Goal: Task Accomplishment & Management: Manage account settings

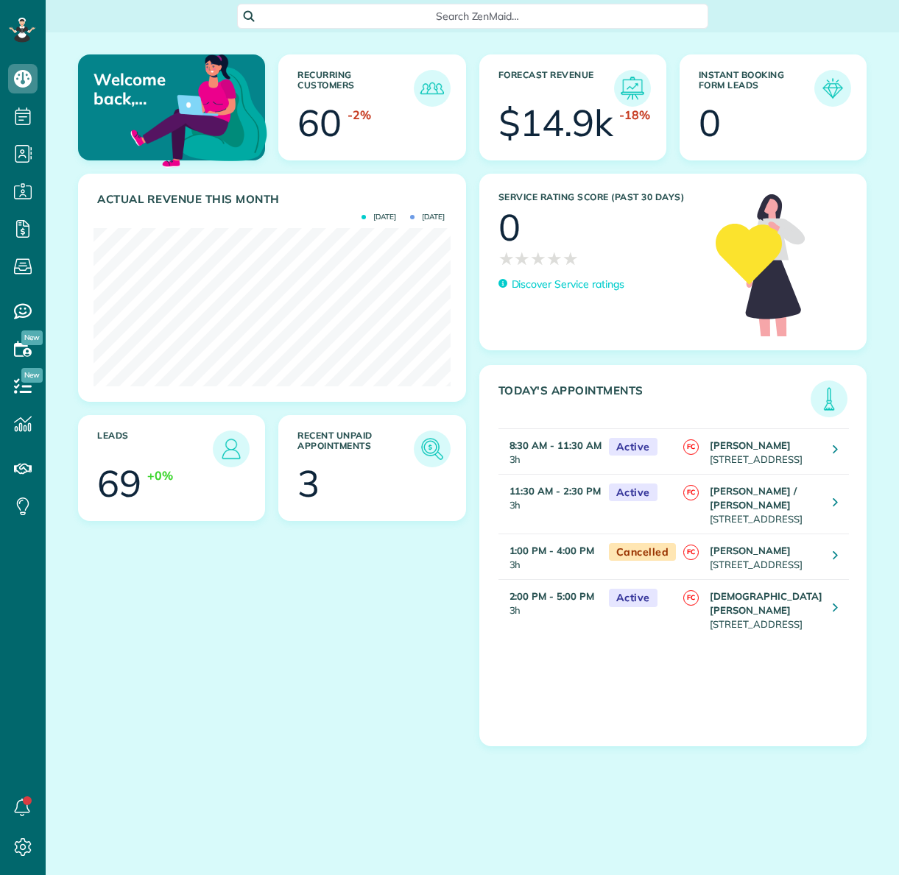
scroll to position [158, 356]
click at [430, 449] on img at bounding box center [432, 449] width 34 height 34
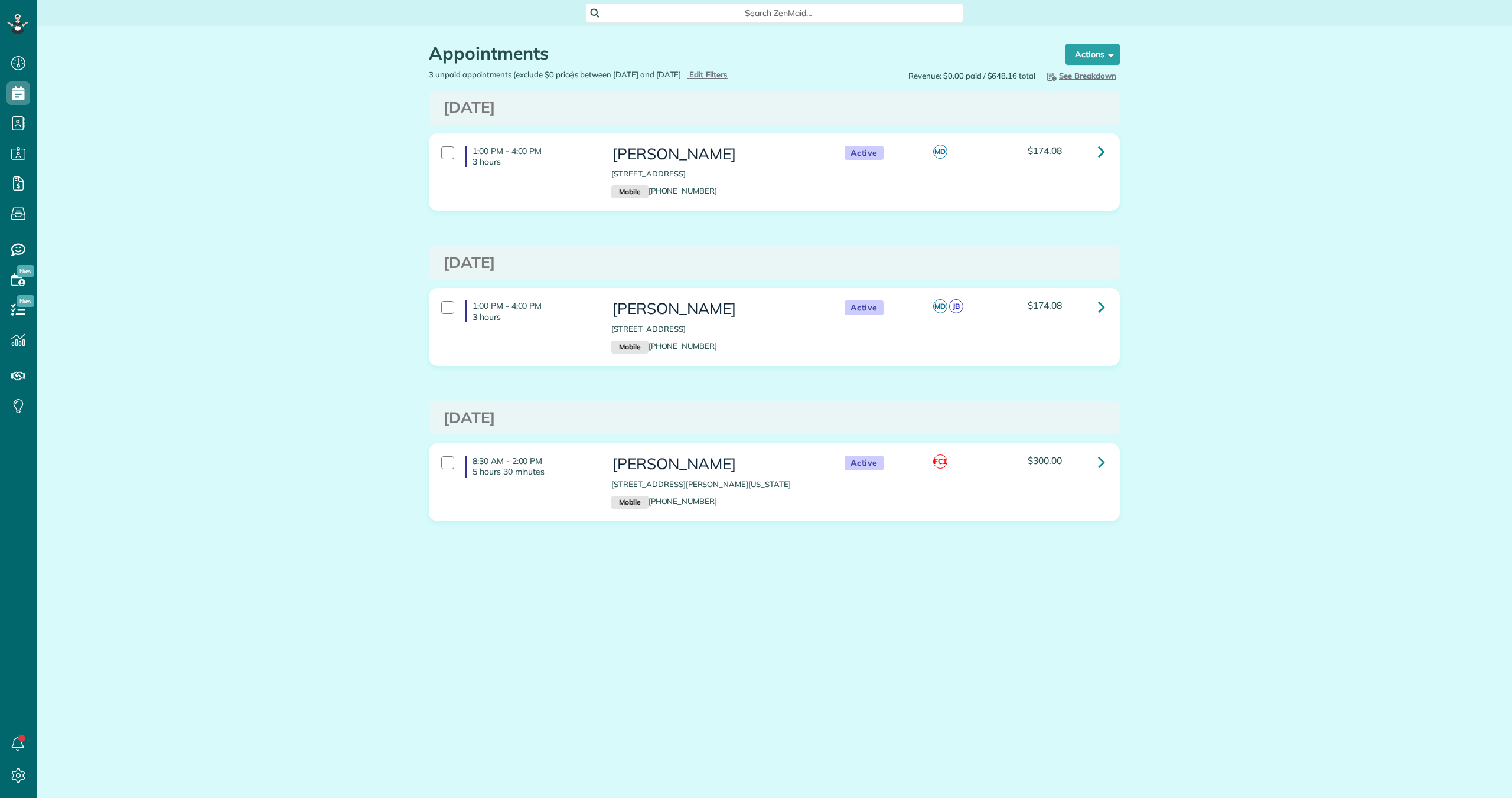
scroll to position [798, 37]
click at [445, 464] on div at bounding box center [448, 463] width 13 height 13
click at [720, 55] on strong "Bulk Actions" at bounding box center [1077, 54] width 50 height 10
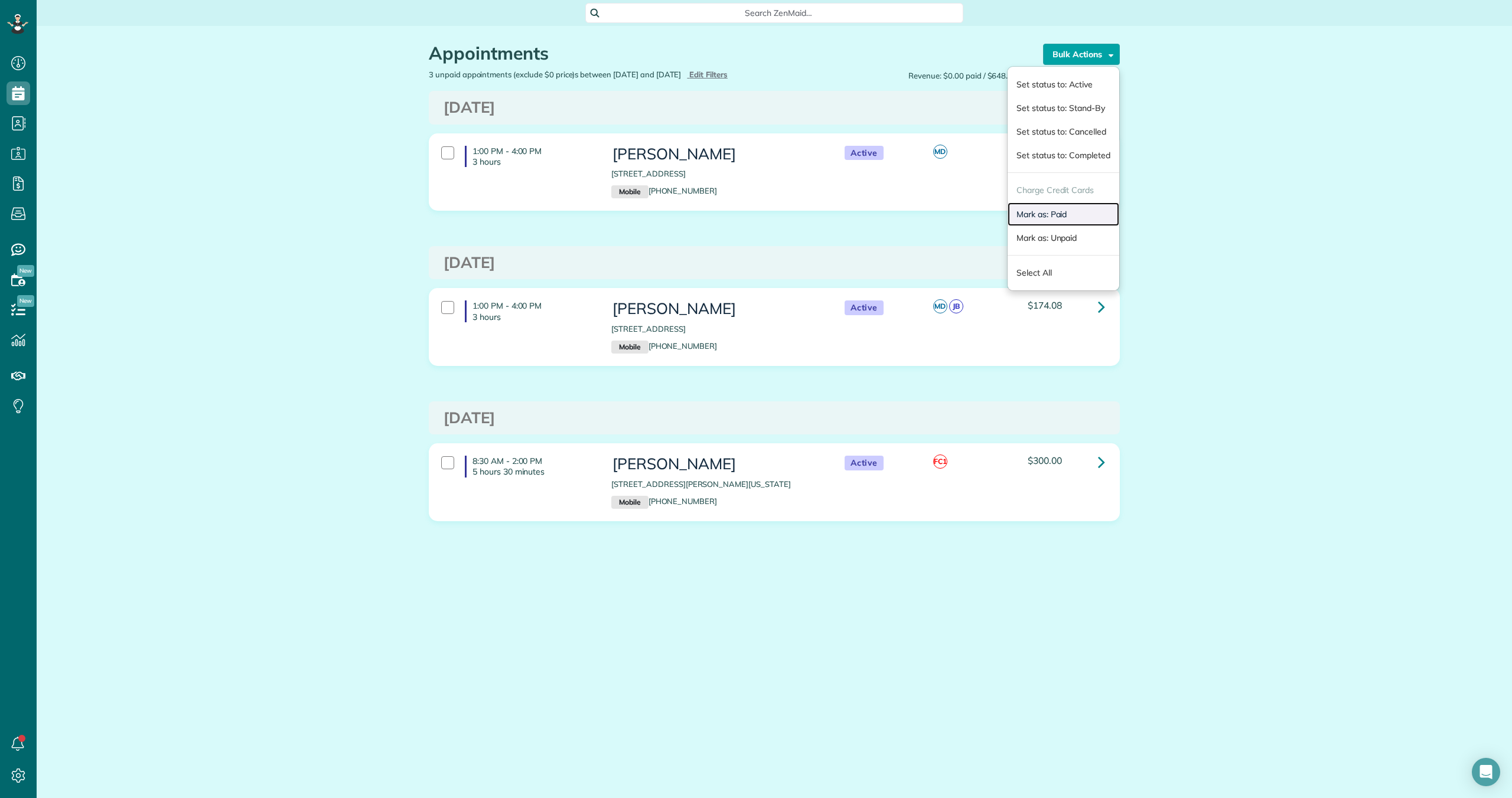
click at [720, 213] on link "Mark as: Paid" at bounding box center [1063, 214] width 111 height 23
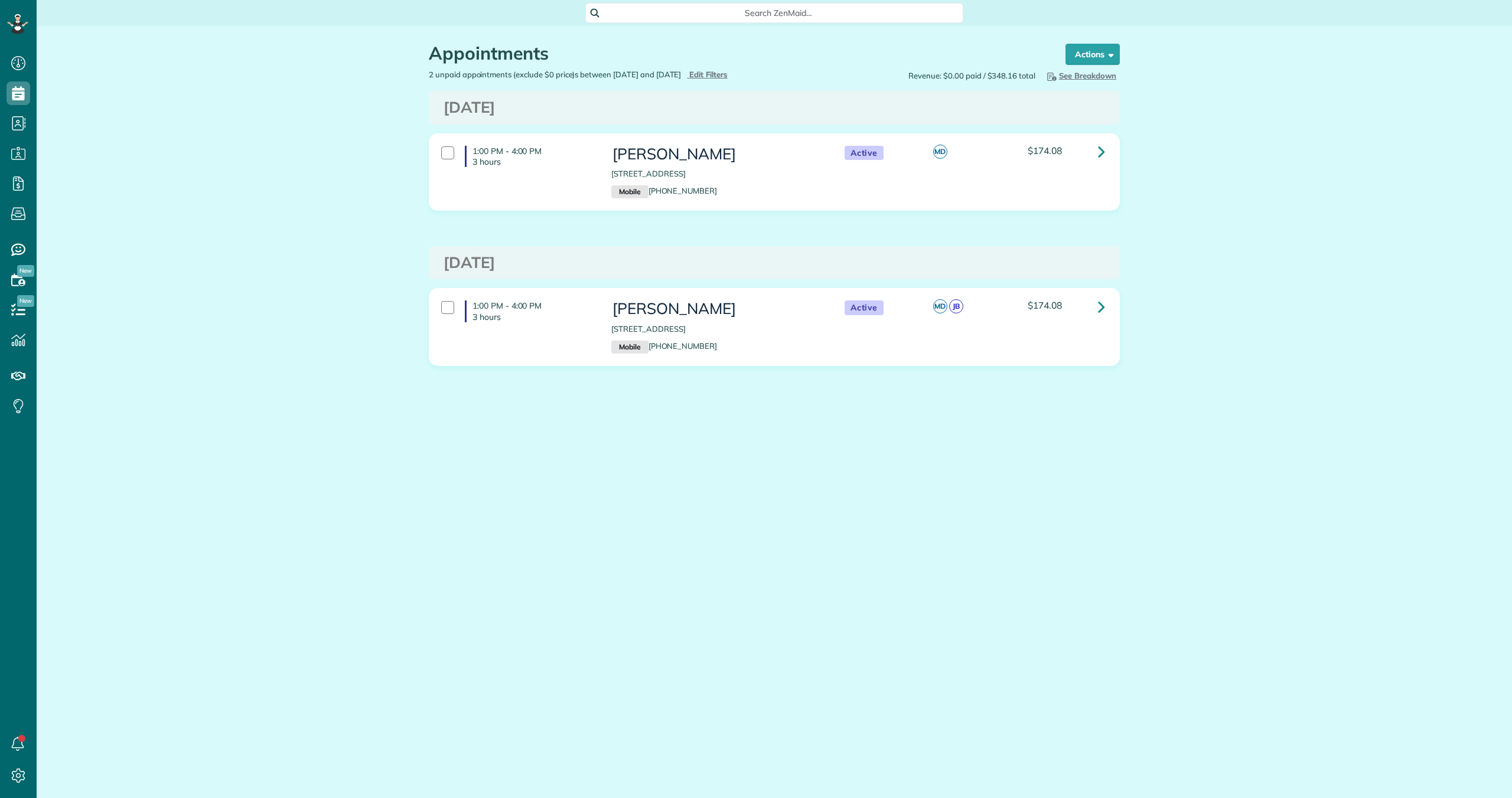
scroll to position [6, 6]
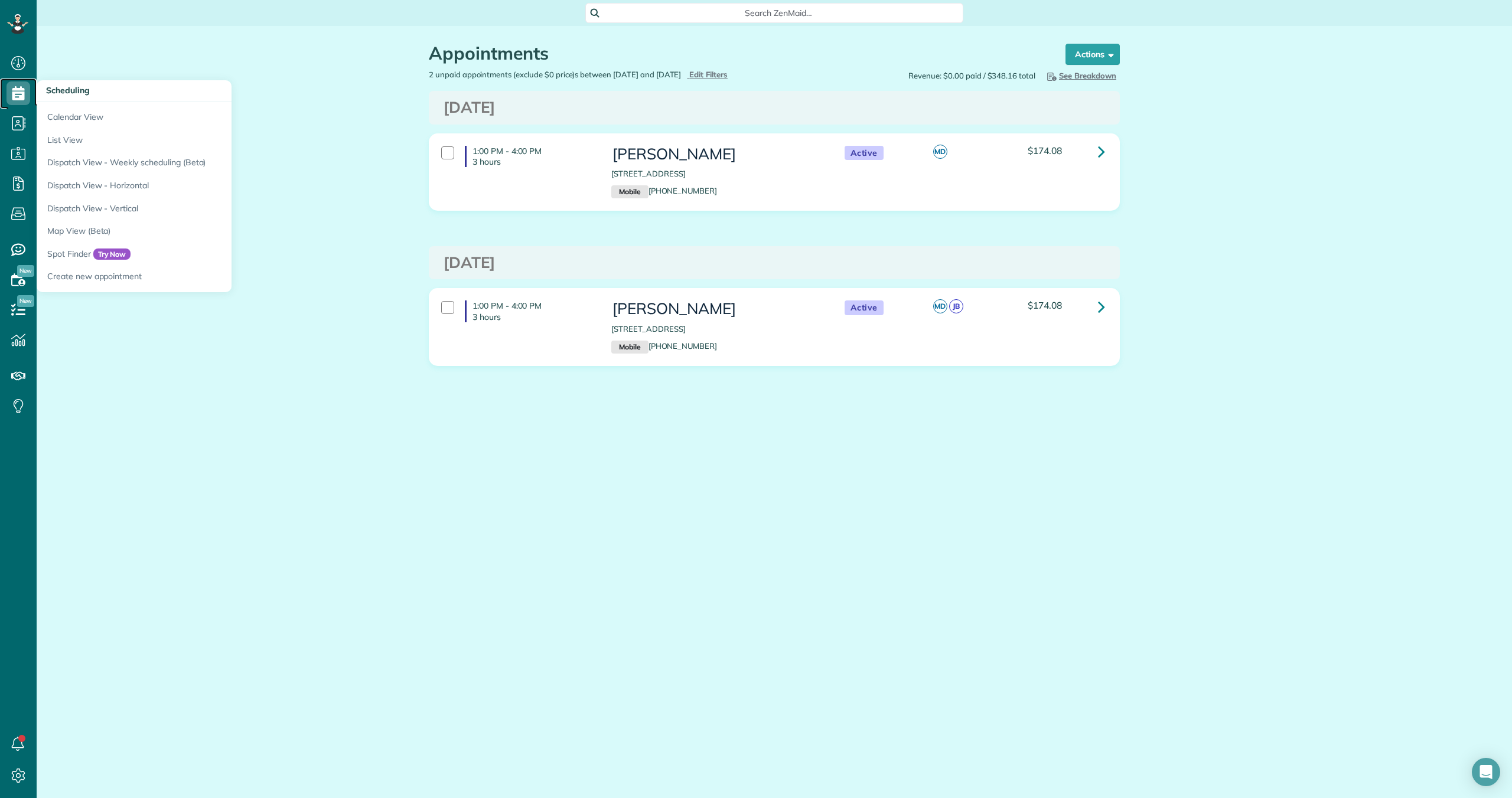
click at [12, 90] on use at bounding box center [18, 93] width 12 height 14
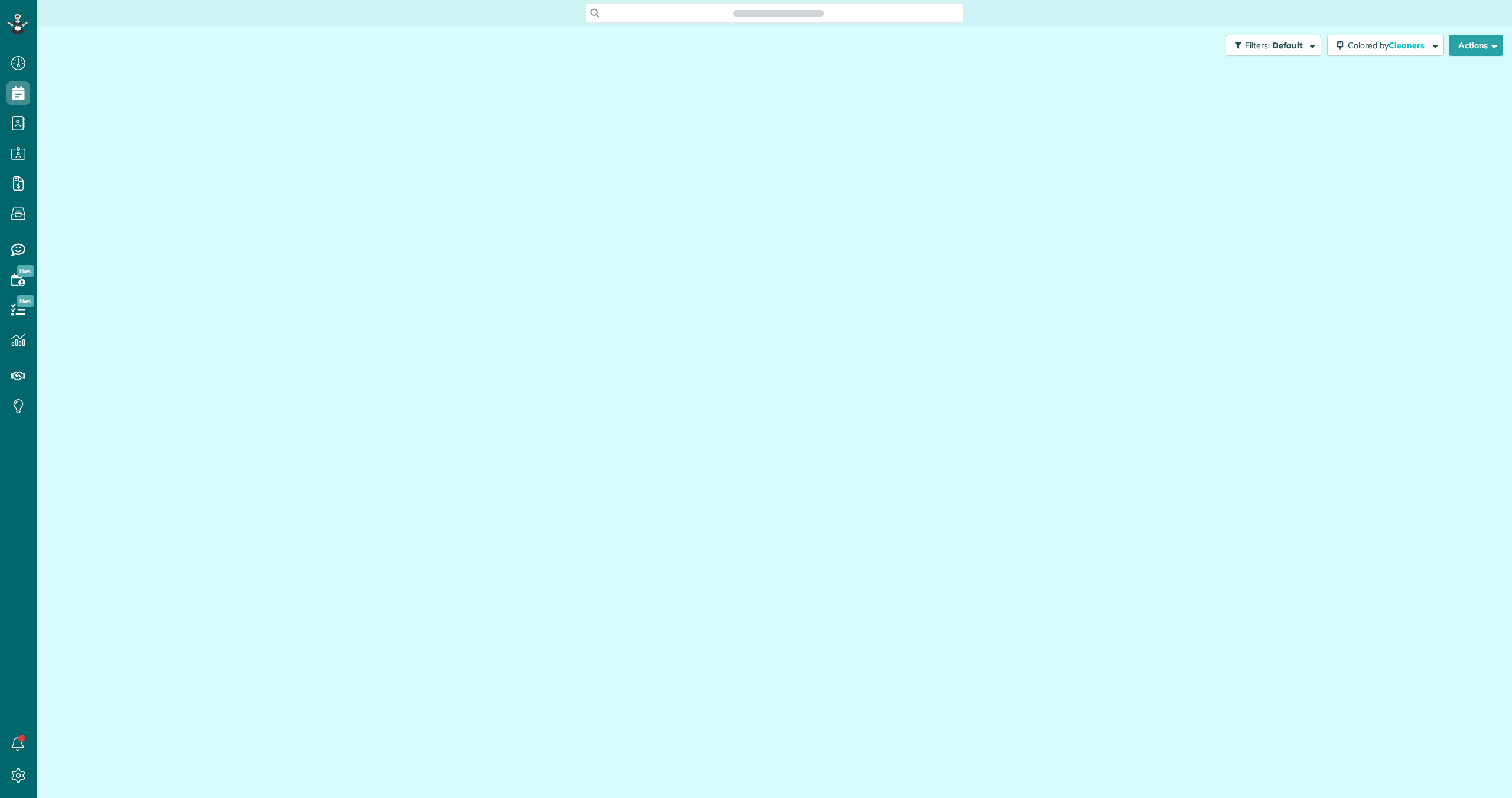
scroll to position [6, 6]
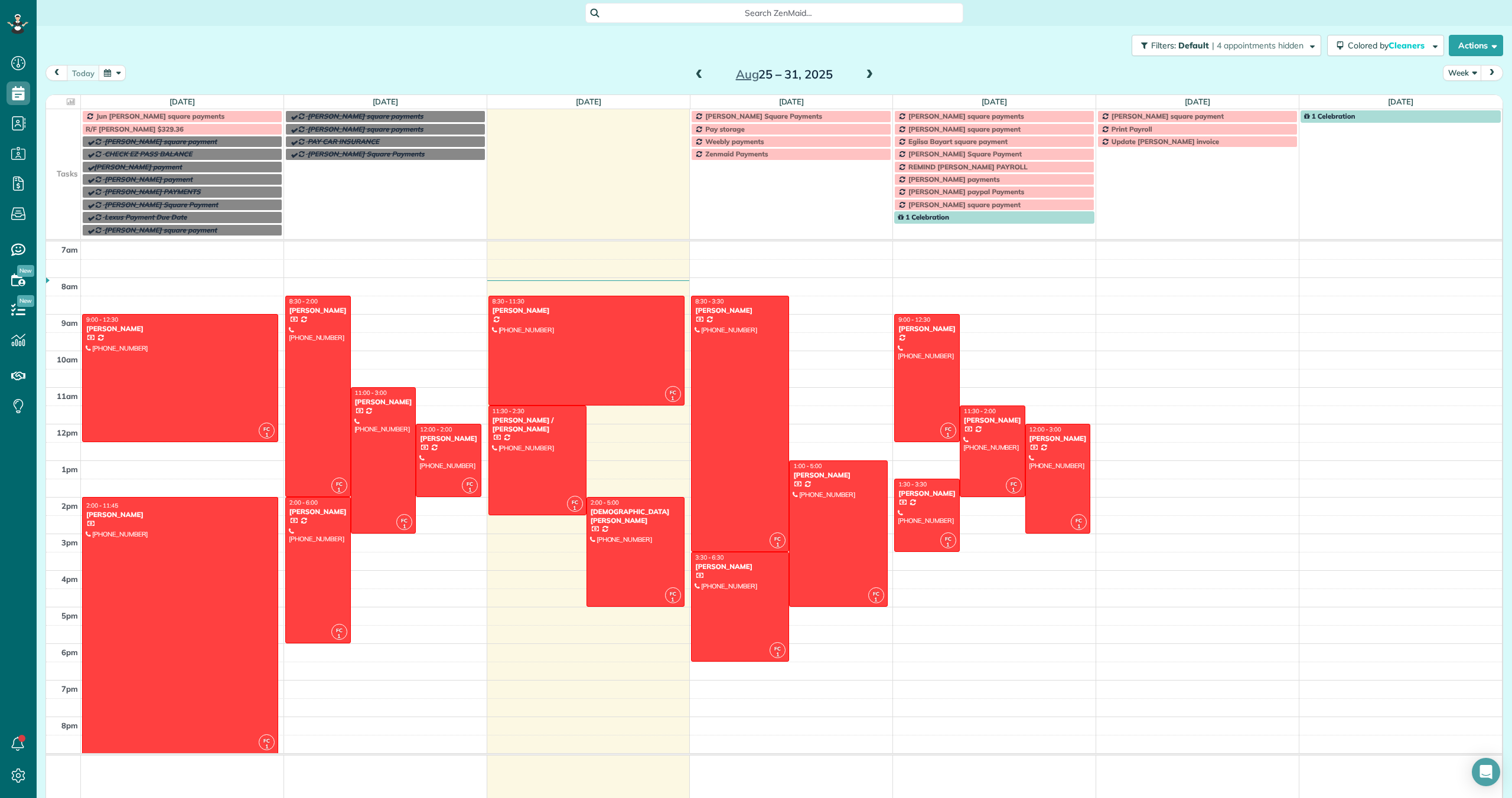
click at [870, 74] on span at bounding box center [870, 75] width 13 height 10
